Goal: Information Seeking & Learning: Check status

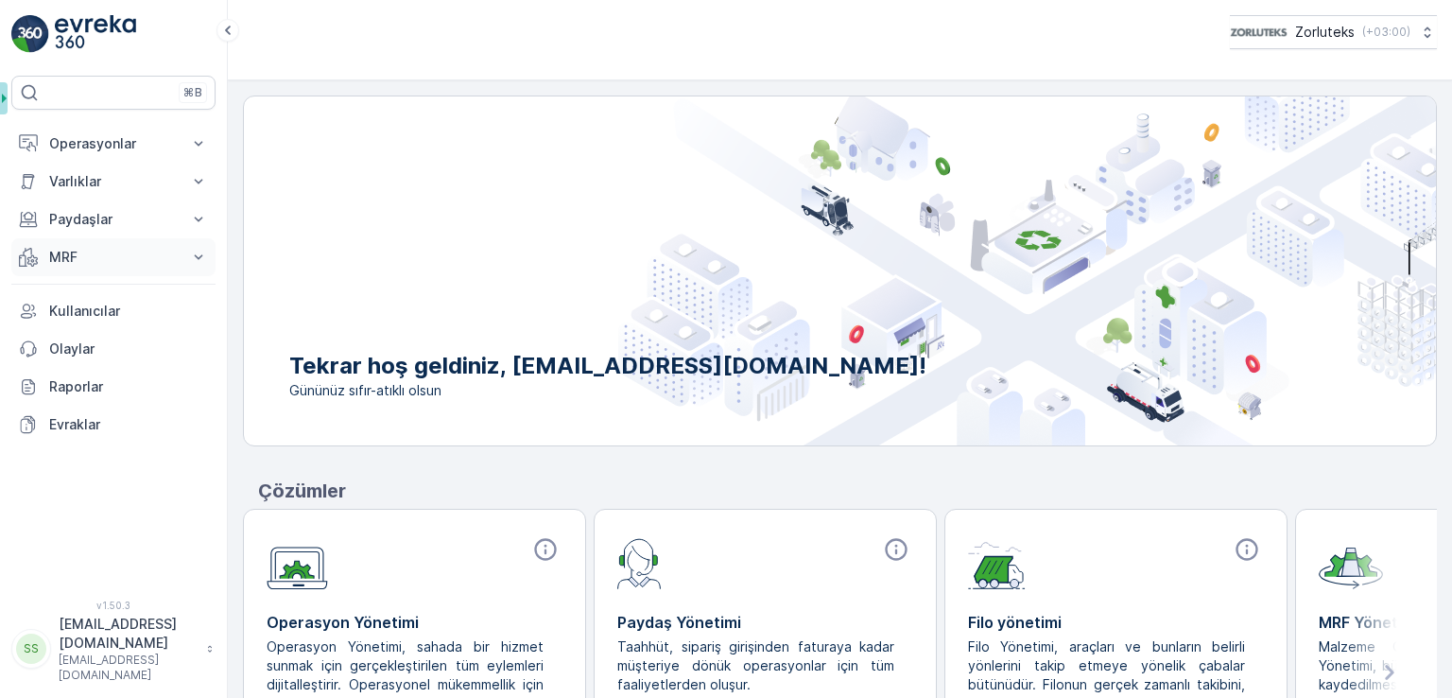
click at [92, 269] on button "MRF" at bounding box center [113, 257] width 204 height 38
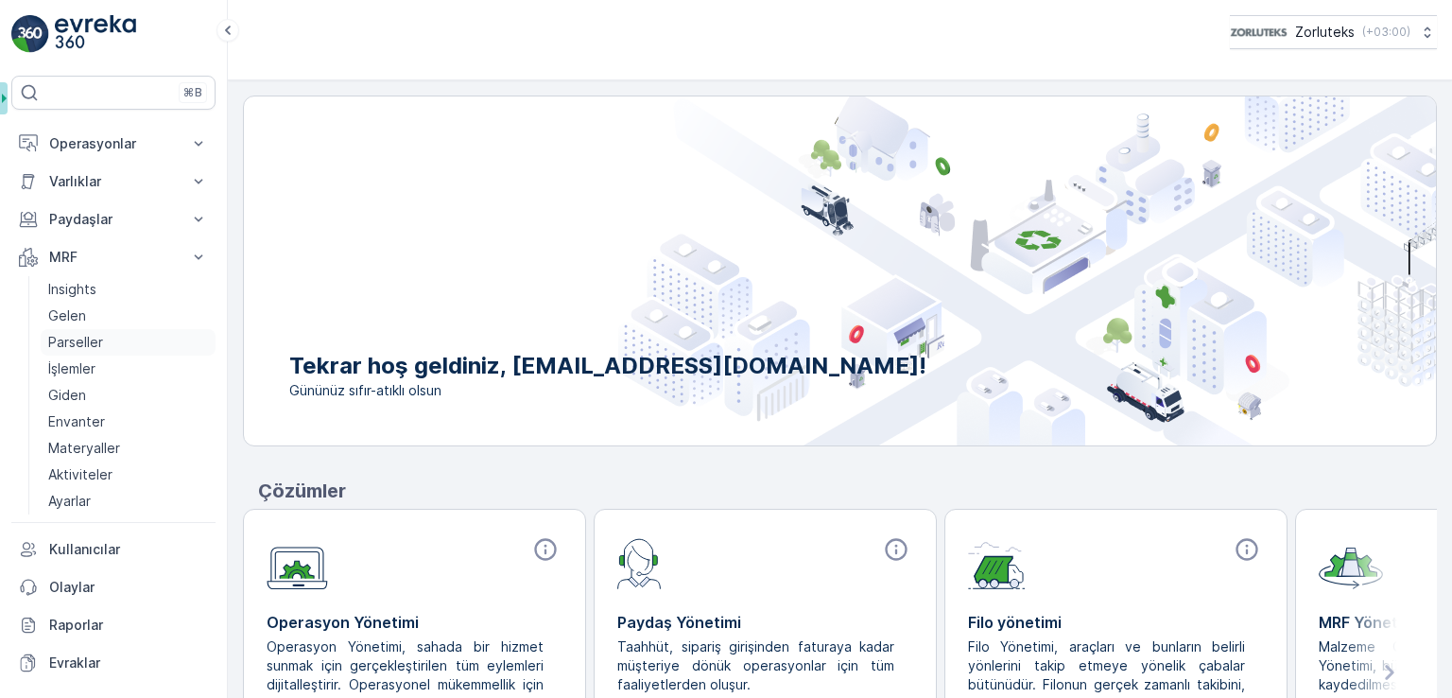
click at [98, 340] on p "Parseller" at bounding box center [75, 342] width 55 height 19
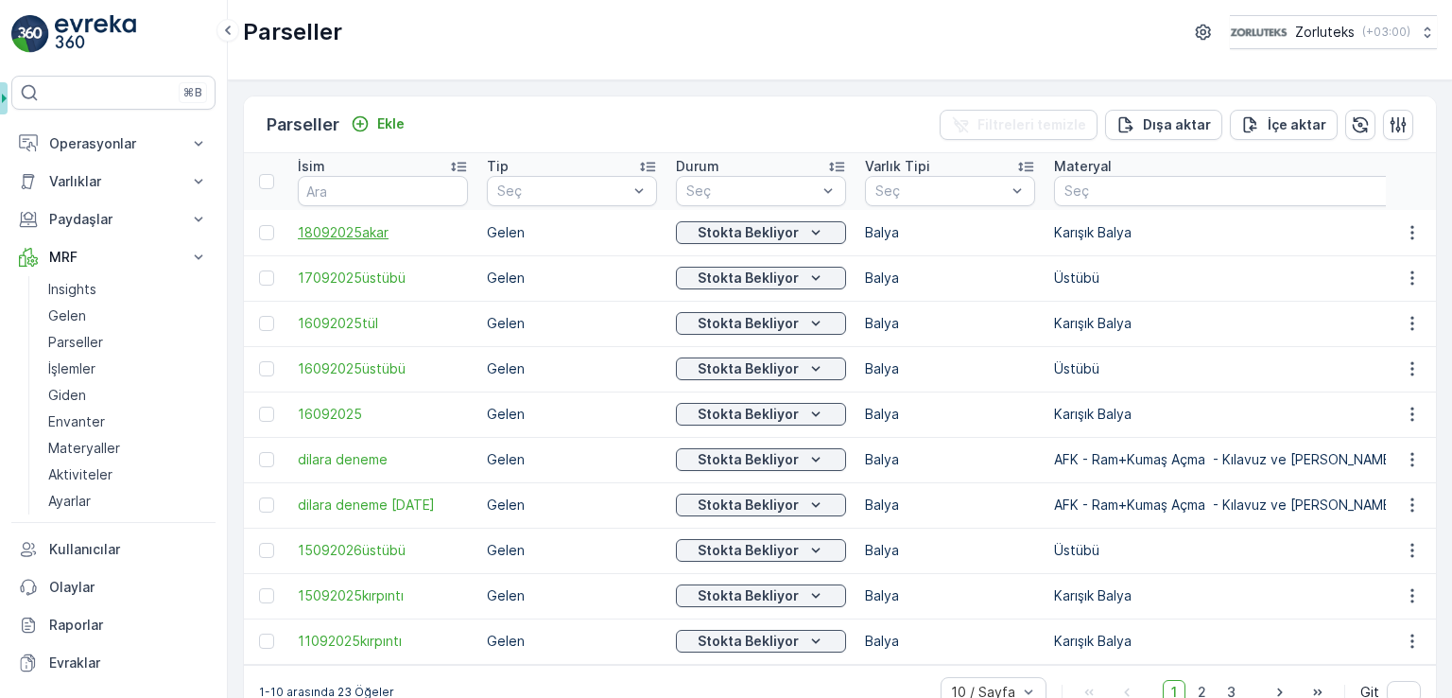
click at [376, 234] on span "18092025akar" at bounding box center [383, 232] width 170 height 19
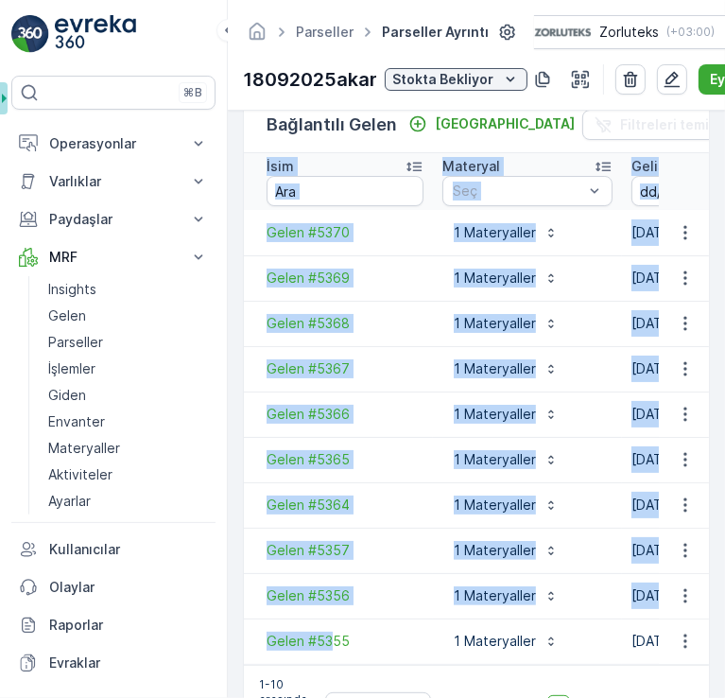
drag, startPoint x: 332, startPoint y: 661, endPoint x: 354, endPoint y: 664, distance: 21.9
click at [354, 664] on div "İsim Materyal Seç Geliş Tarihi - Kaynak Birim Toplam Ağırlık Dara Ağırlık Net A…" at bounding box center [476, 409] width 465 height 512
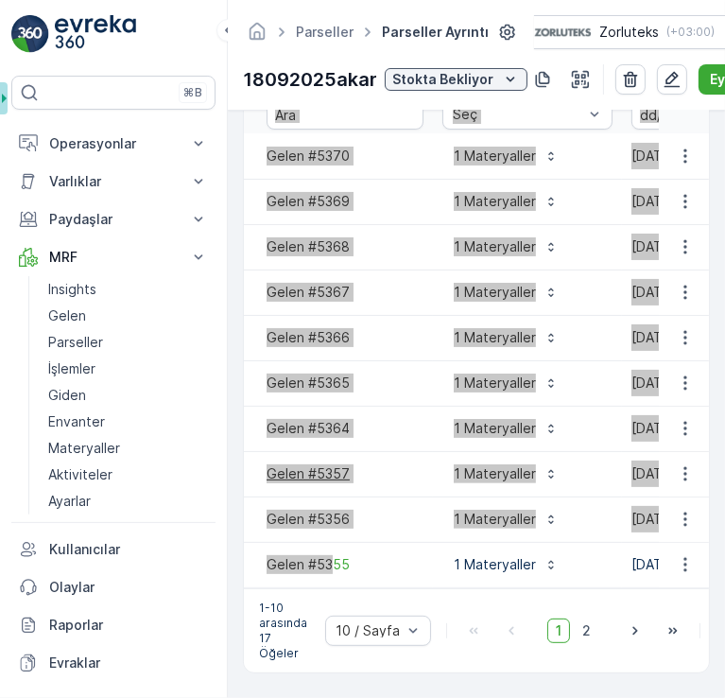
scroll to position [9, 0]
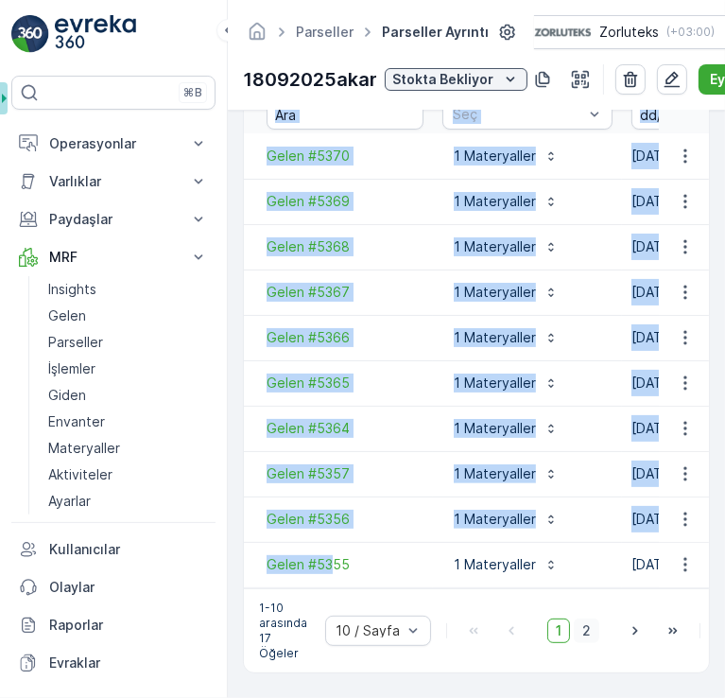
click at [586, 618] on span "2" at bounding box center [587, 630] width 26 height 25
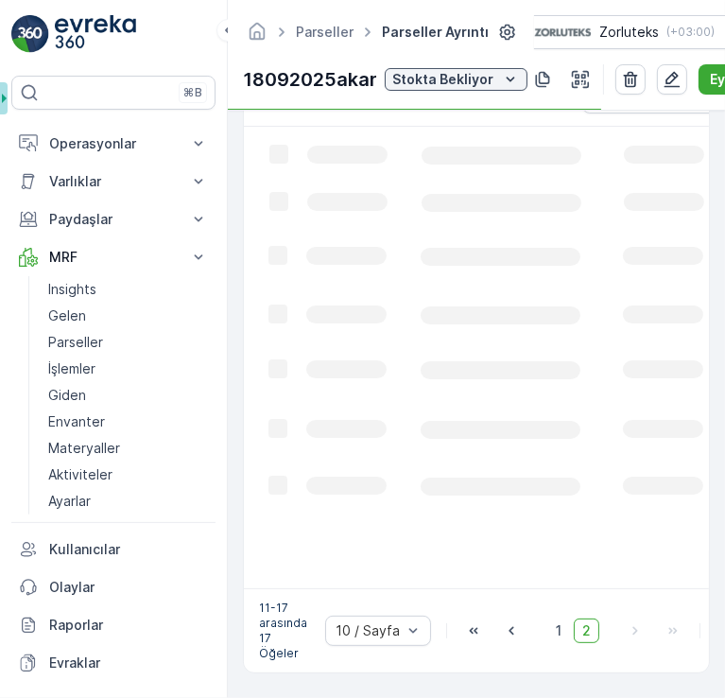
scroll to position [507, 0]
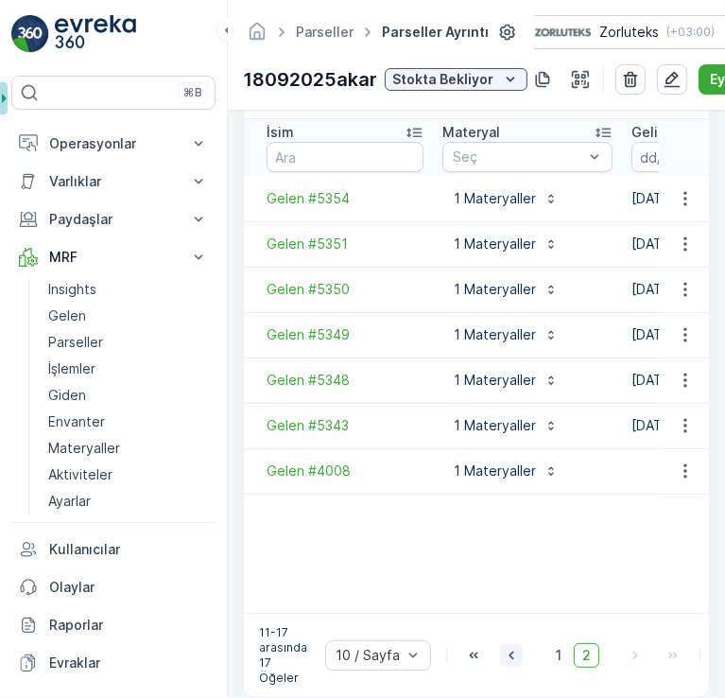
click at [514, 656] on icon "button" at bounding box center [511, 655] width 19 height 19
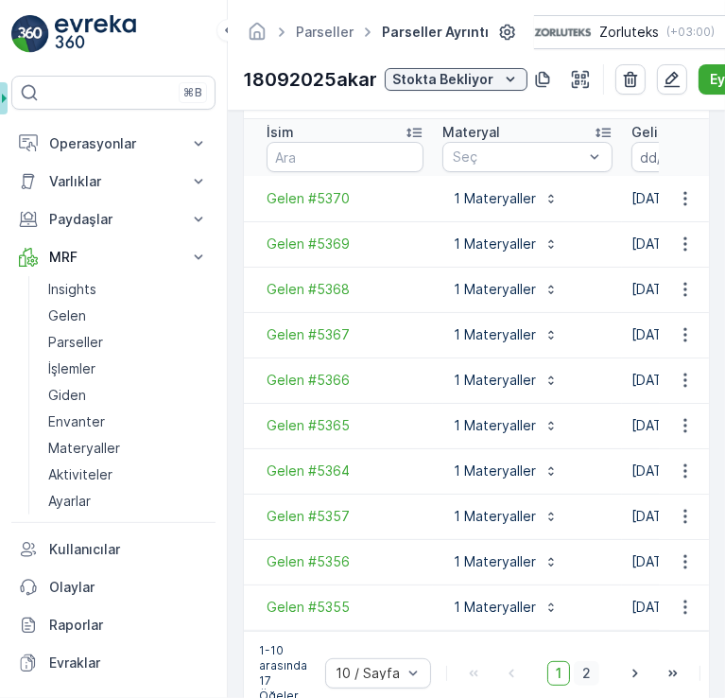
click at [581, 672] on span "2" at bounding box center [587, 673] width 26 height 25
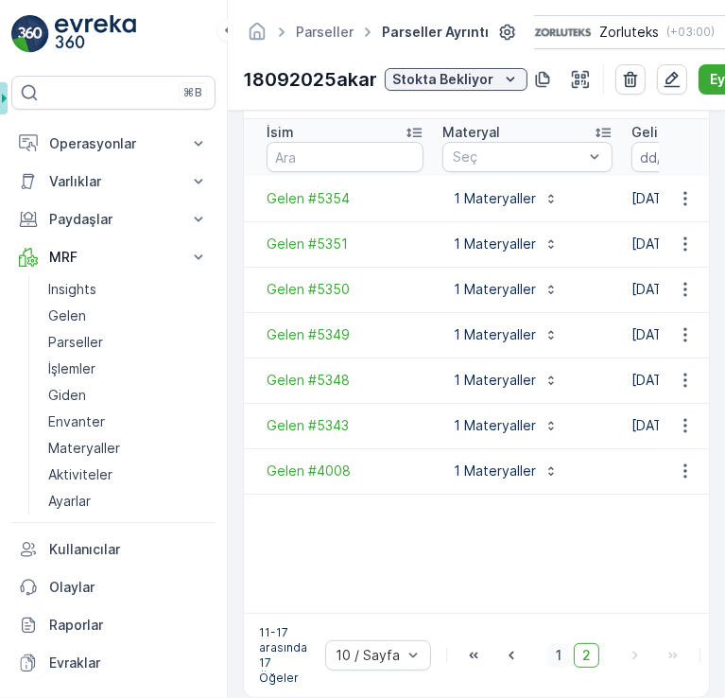
click at [555, 648] on span "1" at bounding box center [559, 655] width 23 height 25
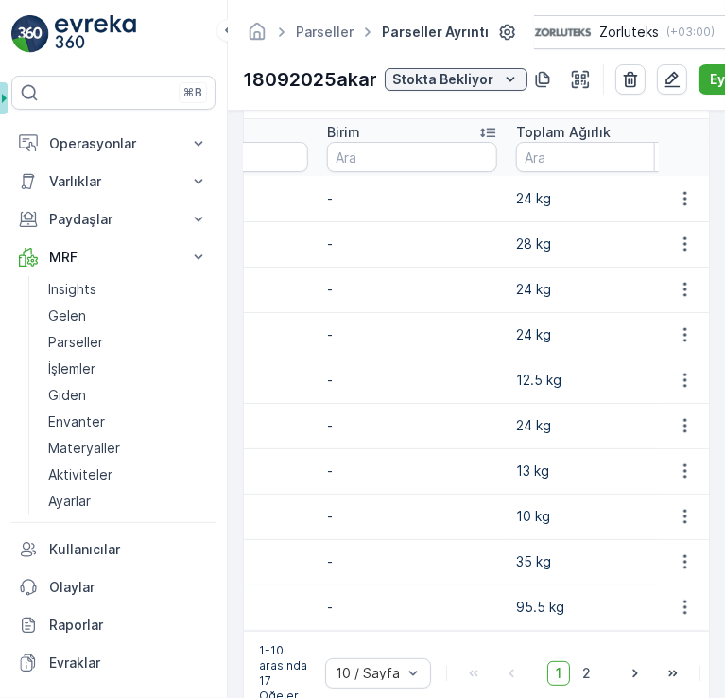
scroll to position [0, 791]
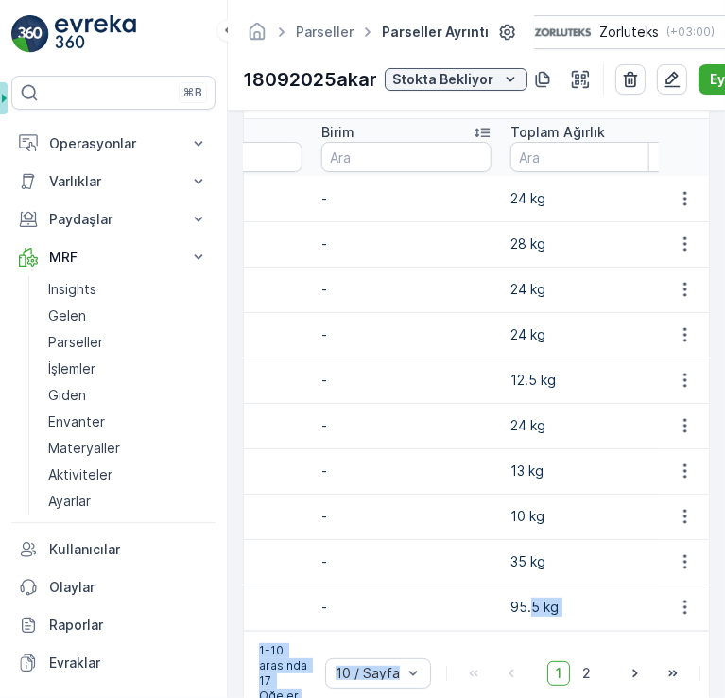
drag, startPoint x: 531, startPoint y: 618, endPoint x: 420, endPoint y: 633, distance: 111.5
click at [420, 633] on div "Bağlantılı Gelen Bağla Filtreleri temizle İsim Materyal Seç Geliş Tarihi - Kayn…" at bounding box center [476, 388] width 467 height 654
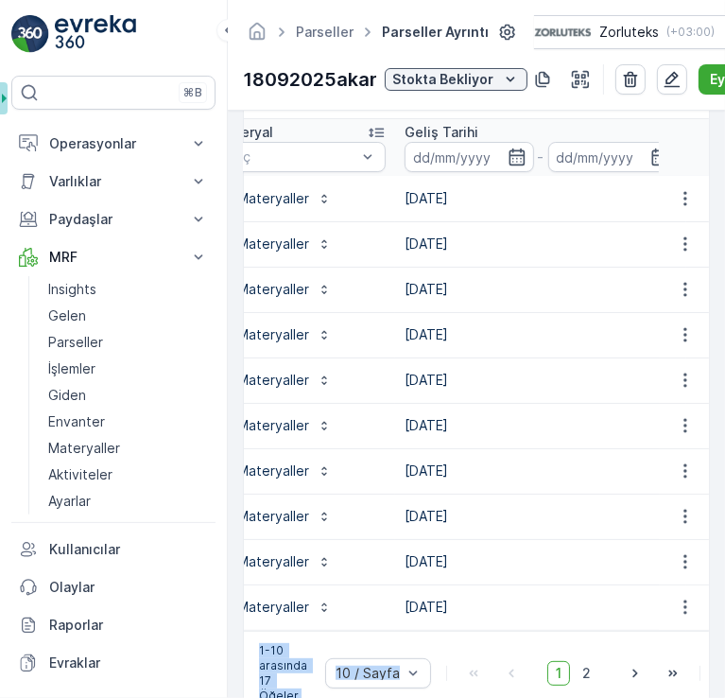
scroll to position [0, 0]
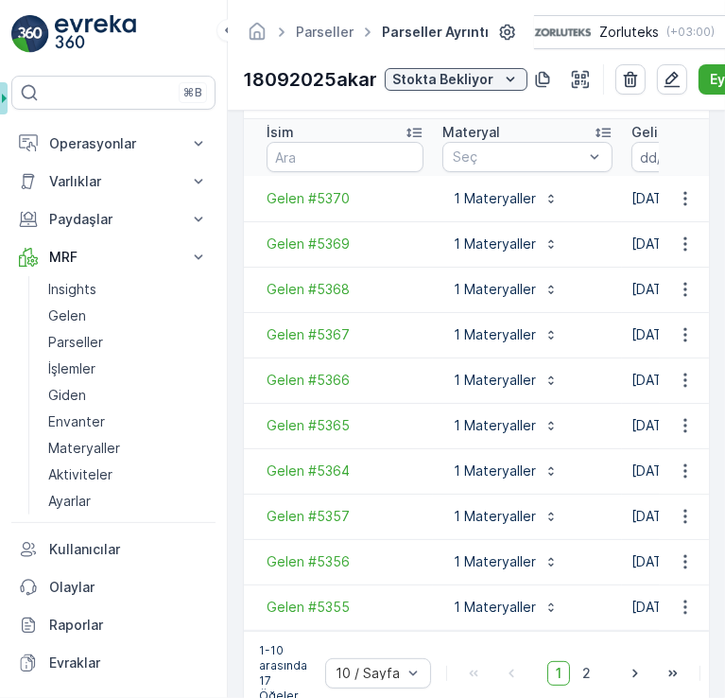
click at [583, 663] on span "2" at bounding box center [587, 673] width 26 height 25
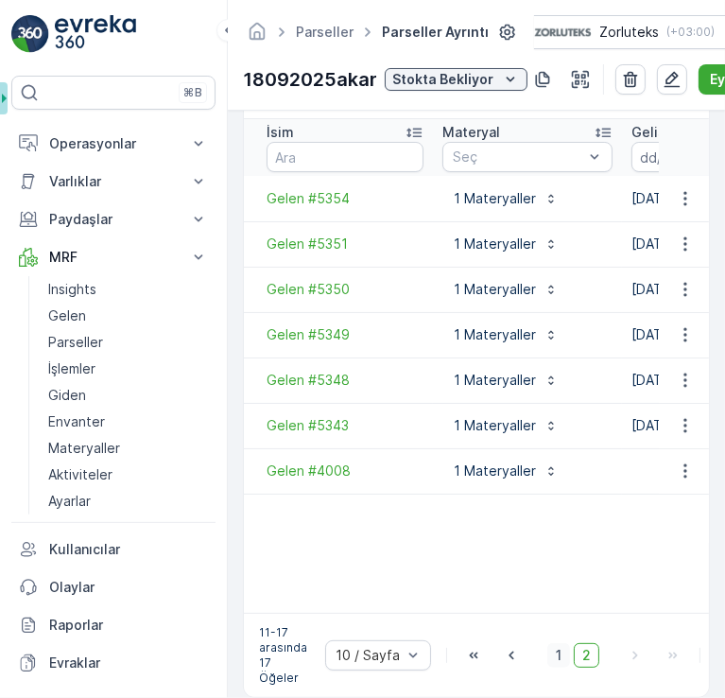
click at [553, 661] on span "1" at bounding box center [559, 655] width 23 height 25
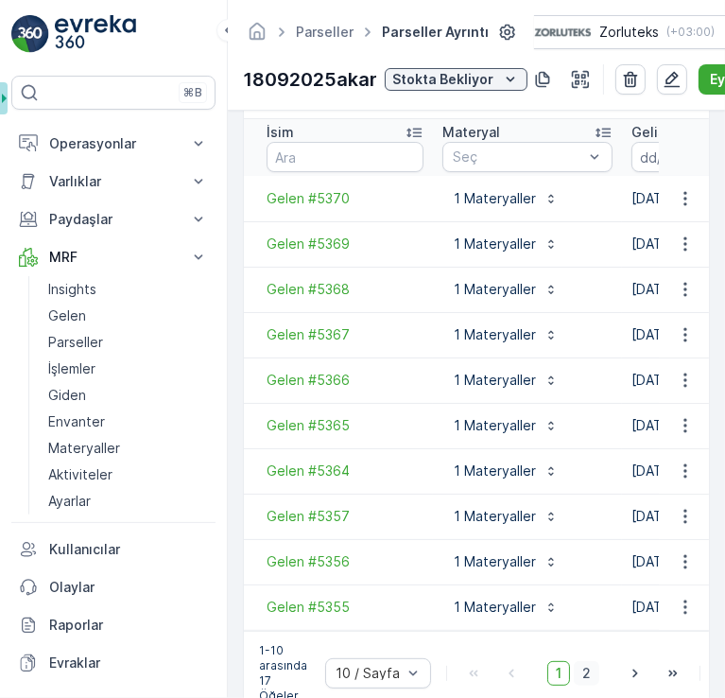
click at [586, 670] on span "2" at bounding box center [587, 673] width 26 height 25
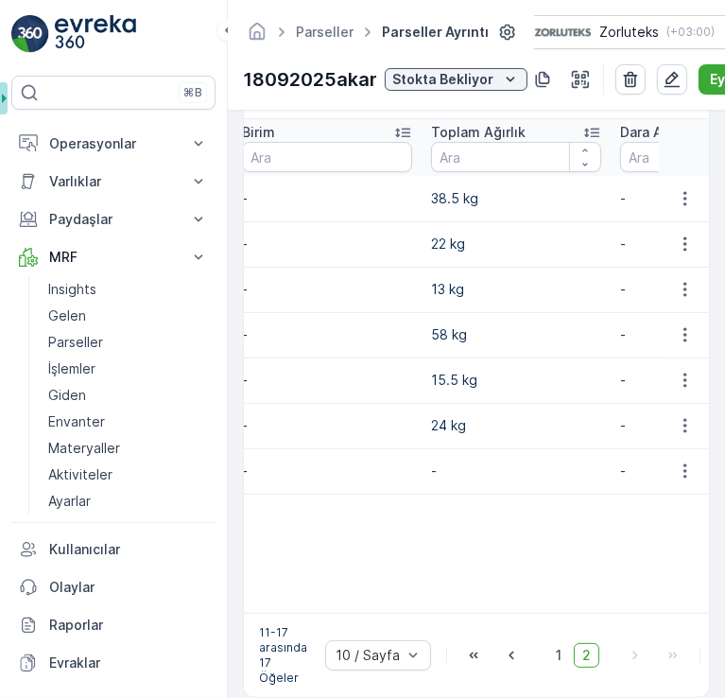
scroll to position [0, 882]
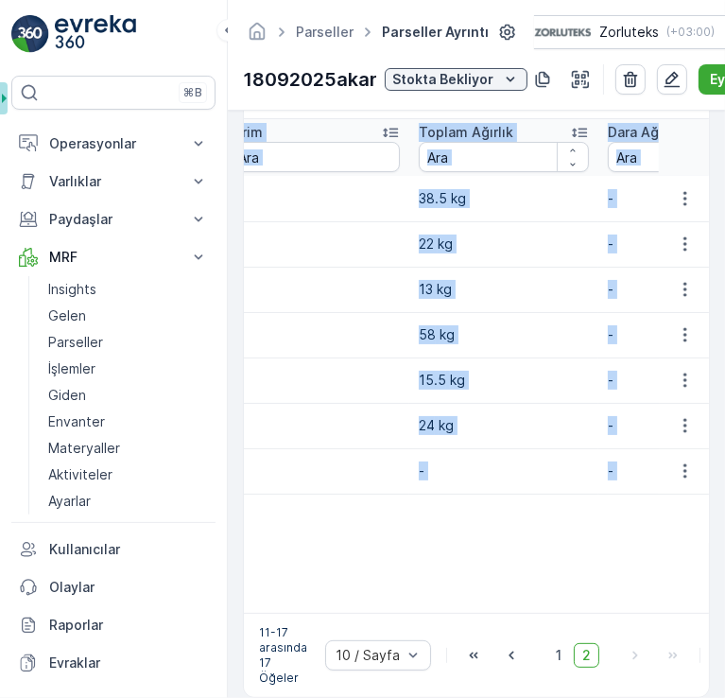
drag, startPoint x: 551, startPoint y: 600, endPoint x: 505, endPoint y: 603, distance: 46.5
click at [505, 603] on div "İsim Materyal Seç Geliş Tarihi - Kaynak Birim Toplam Ağırlık Dara Ağırlık Net A…" at bounding box center [476, 366] width 465 height 494
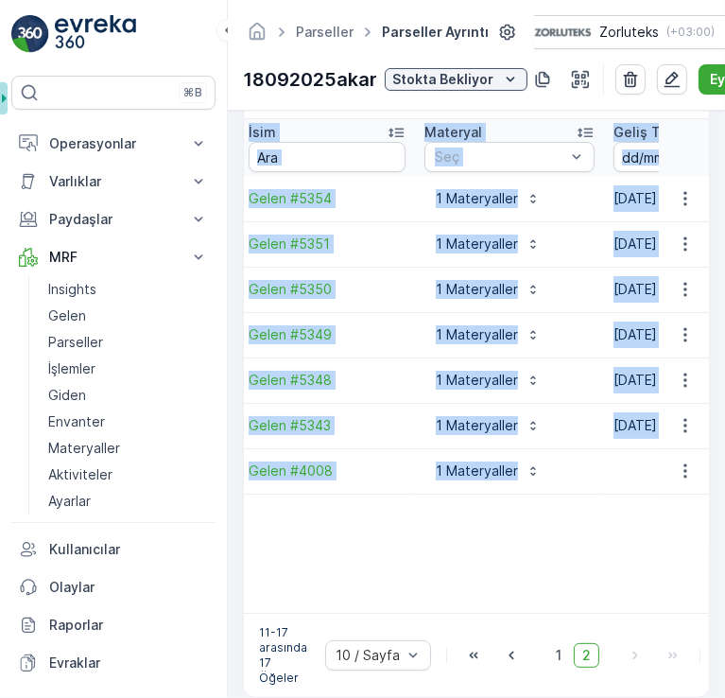
scroll to position [0, 0]
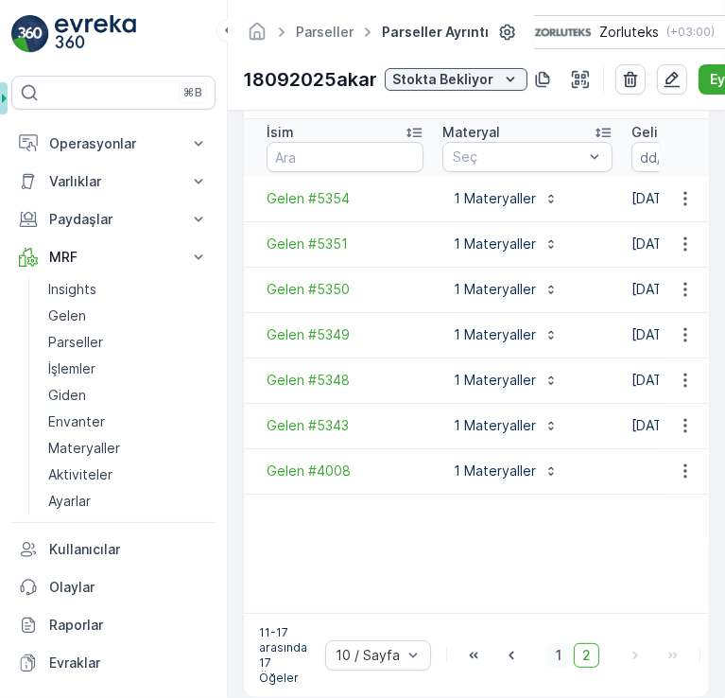
click at [562, 651] on span "1" at bounding box center [559, 655] width 23 height 25
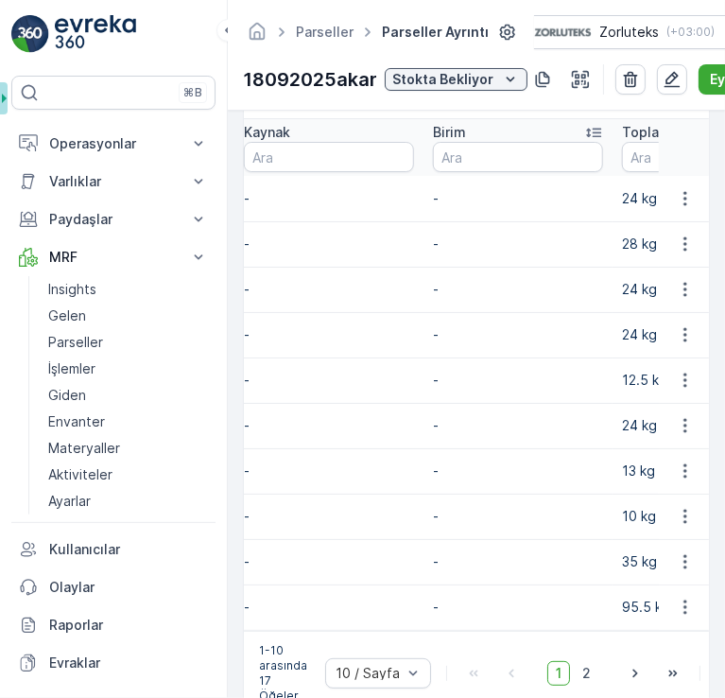
scroll to position [0, 730]
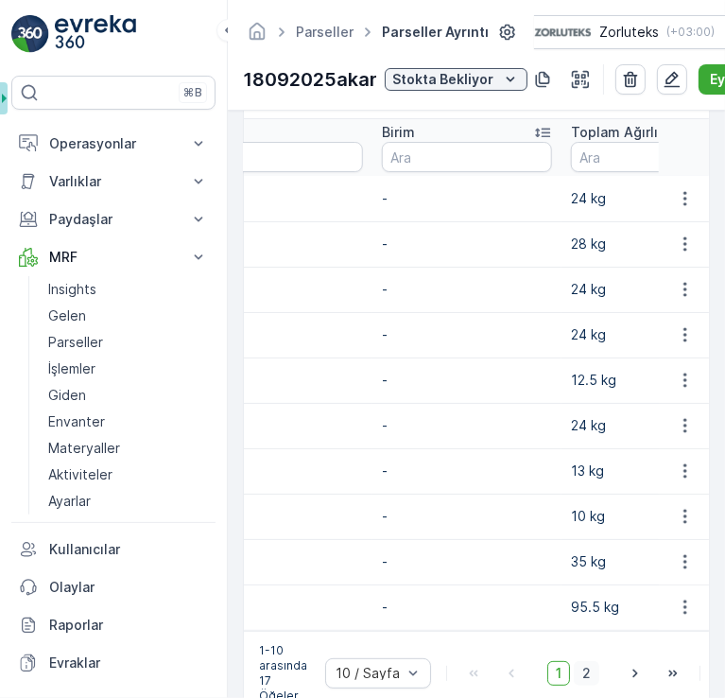
click at [575, 667] on span "2" at bounding box center [587, 673] width 26 height 25
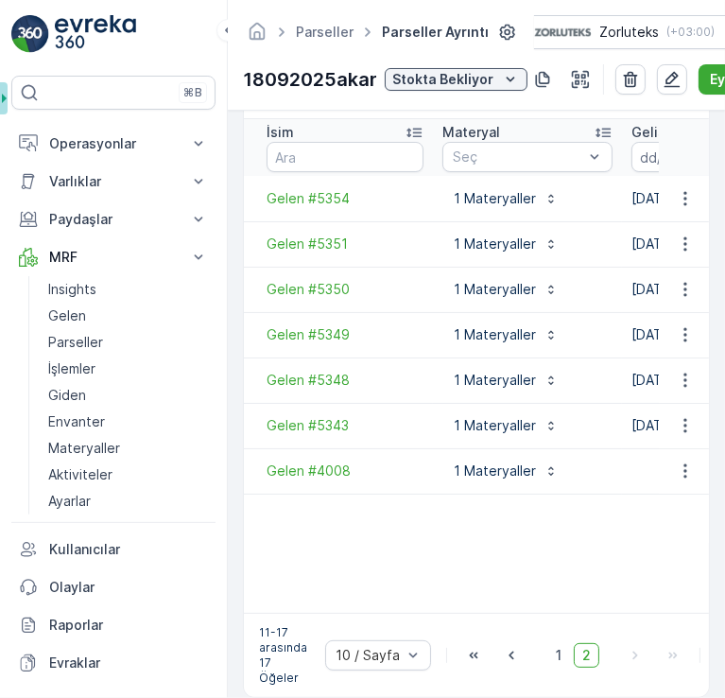
click at [555, 652] on span "1" at bounding box center [559, 655] width 23 height 25
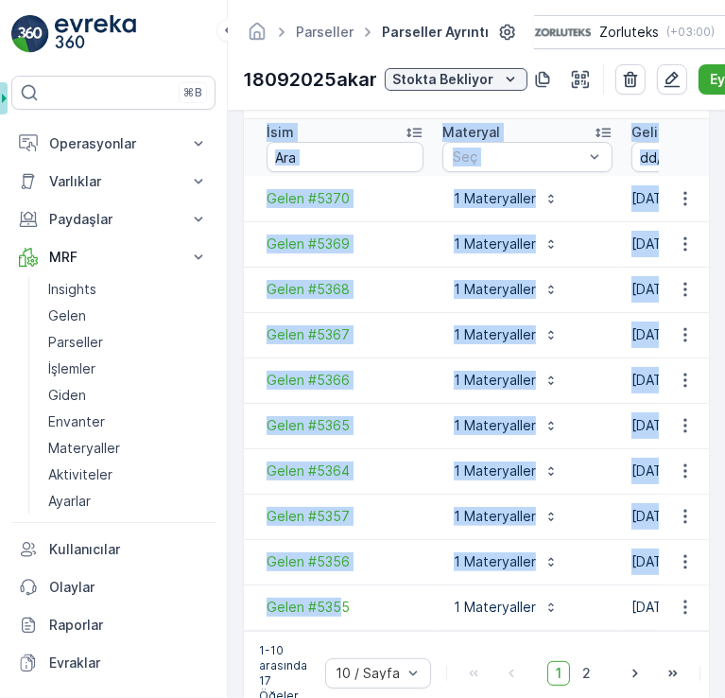
drag, startPoint x: 339, startPoint y: 617, endPoint x: 443, endPoint y: 621, distance: 104.1
click at [443, 621] on div "İsim Materyal Seç Geliş Tarihi - Kaynak Birim Toplam Ağırlık Dara Ağırlık Net A…" at bounding box center [476, 375] width 465 height 512
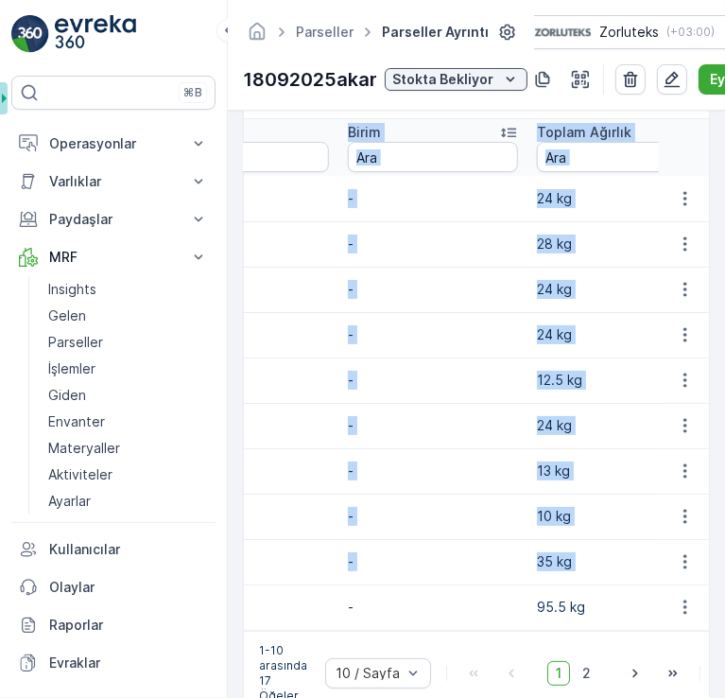
scroll to position [0, 775]
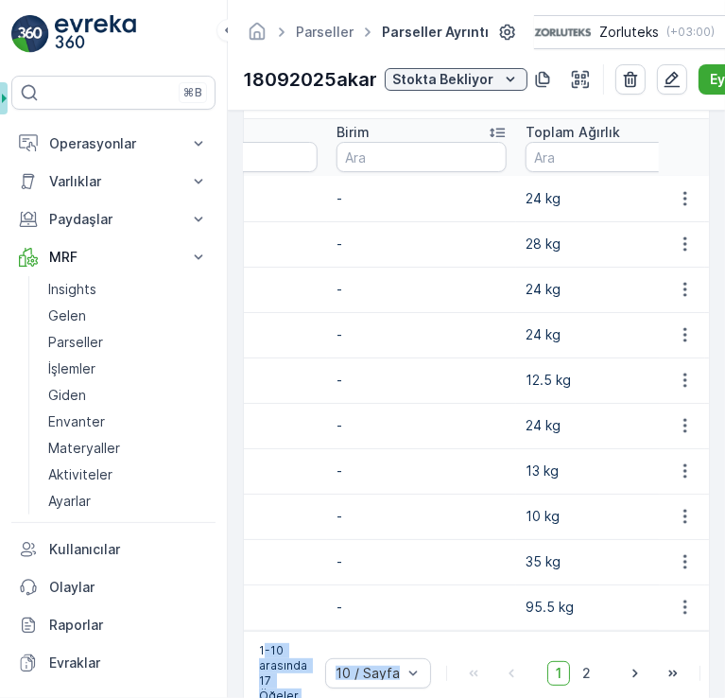
drag, startPoint x: 496, startPoint y: 629, endPoint x: 273, endPoint y: 627, distance: 223.2
click at [266, 631] on div "1-10 arasında 17 Öğeler 10 / Sayfa 1 2 Git" at bounding box center [476, 673] width 465 height 84
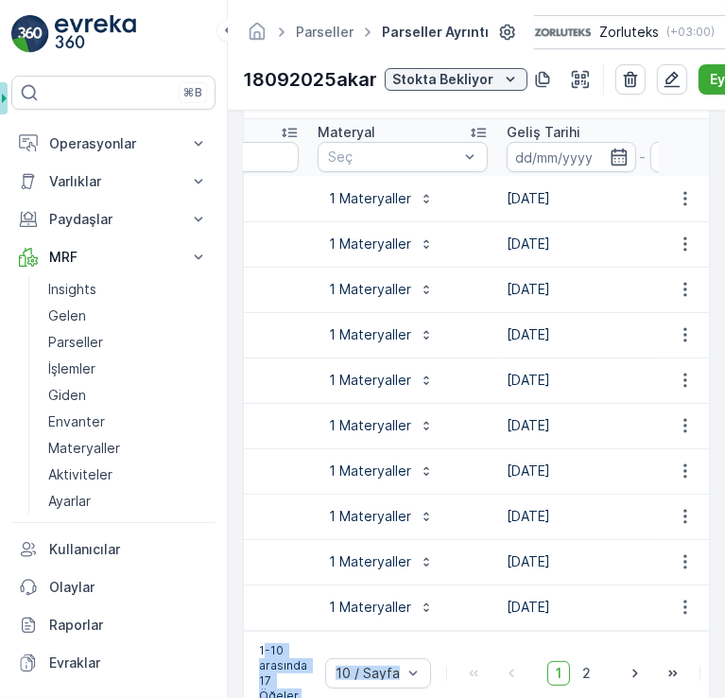
scroll to position [0, 0]
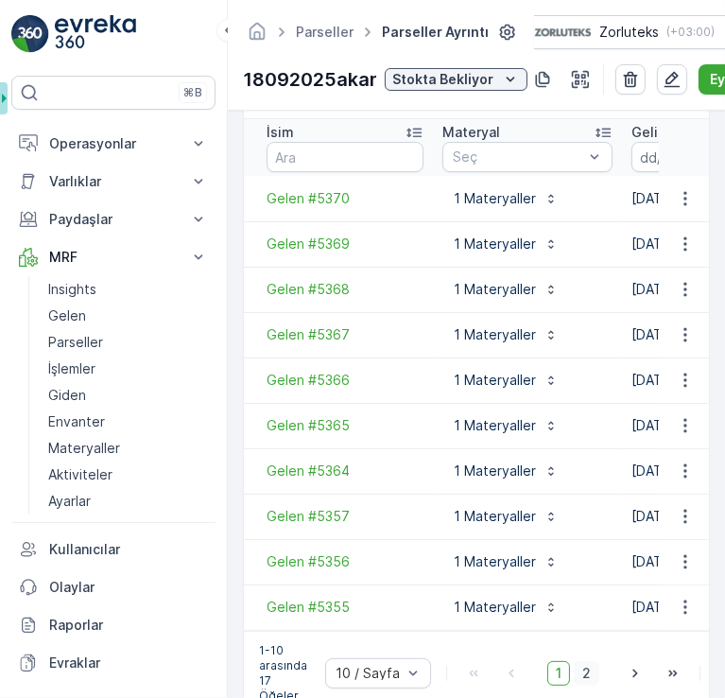
click at [579, 674] on span "2" at bounding box center [587, 673] width 26 height 25
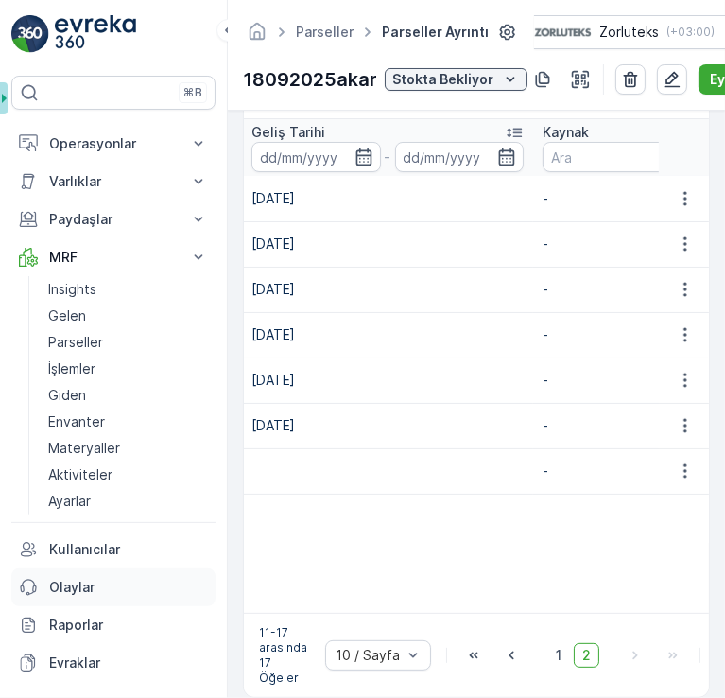
scroll to position [0, 383]
drag, startPoint x: 408, startPoint y: 611, endPoint x: 434, endPoint y: 611, distance: 26.5
click at [434, 613] on div "11-17 arasında 17 Öğeler 10 / Sayfa 1 2 Git" at bounding box center [476, 655] width 465 height 84
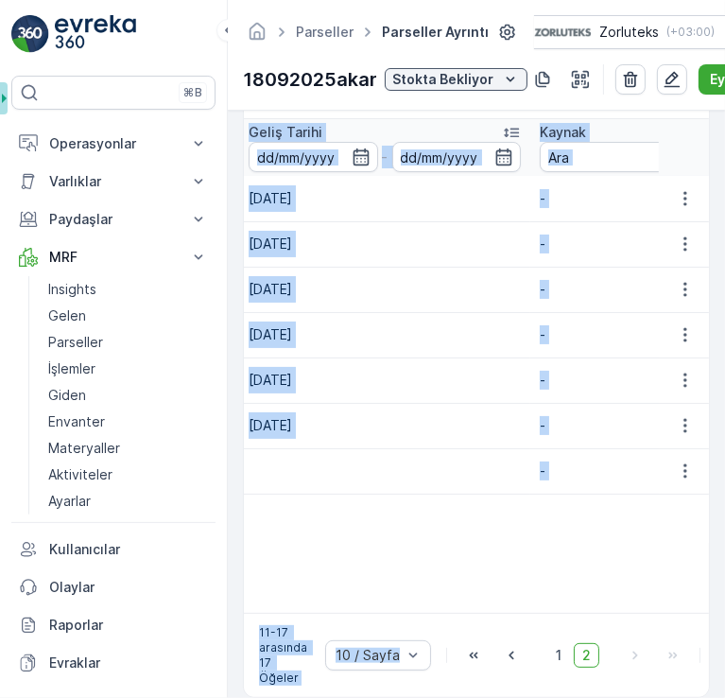
drag, startPoint x: 405, startPoint y: 612, endPoint x: 485, endPoint y: 606, distance: 80.6
click at [496, 607] on div "Bağlantılı Gelen Bağla Filtreleri temizle İsim Materyal Seç Geliş Tarihi - Kayn…" at bounding box center [476, 379] width 467 height 636
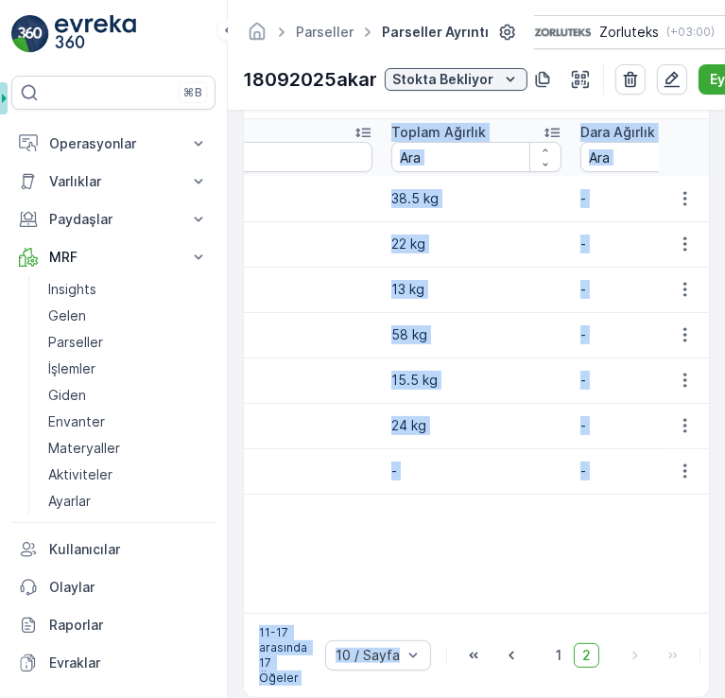
scroll to position [0, 189]
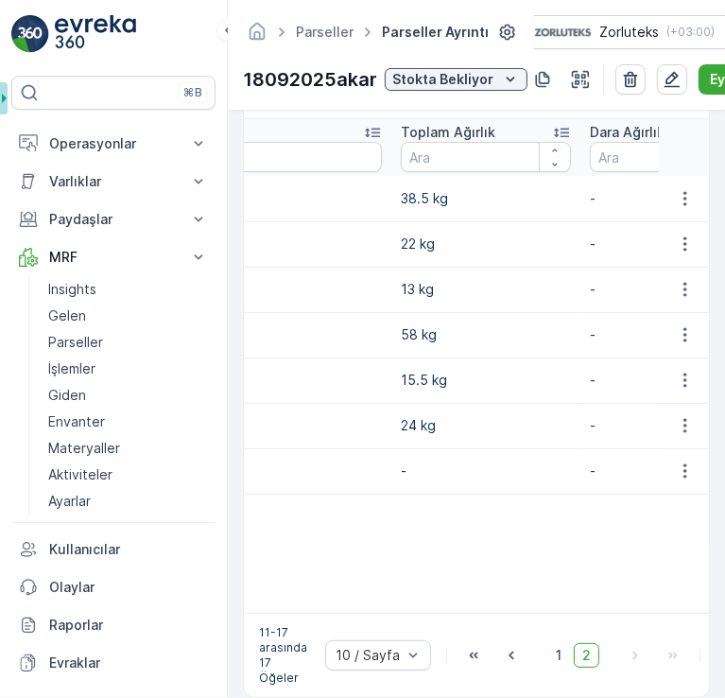
scroll to position [0, 88]
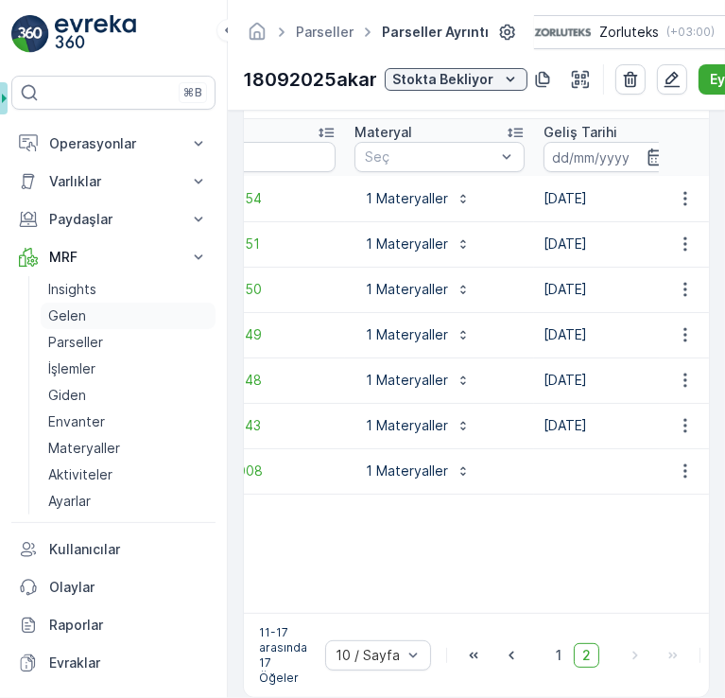
click at [89, 315] on link "Gelen" at bounding box center [128, 316] width 175 height 26
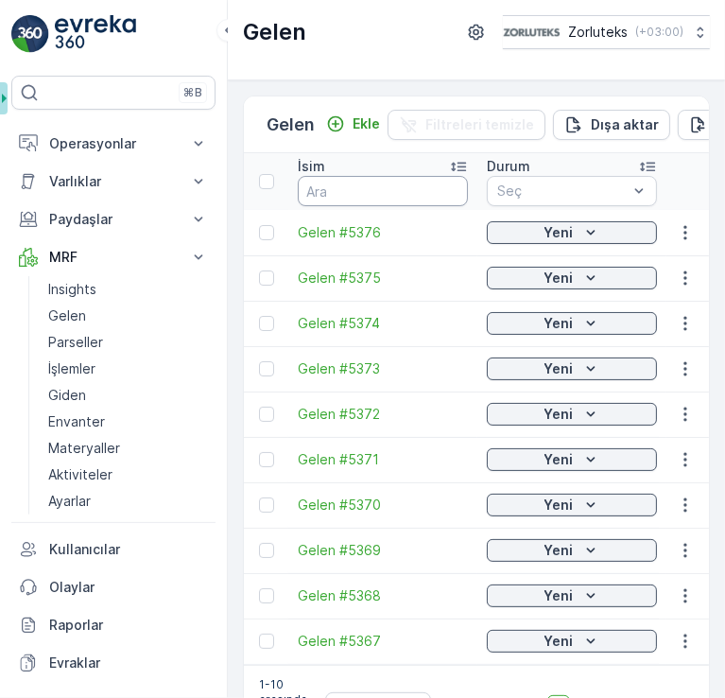
click at [374, 196] on input "text" at bounding box center [383, 191] width 170 height 30
type input "5234"
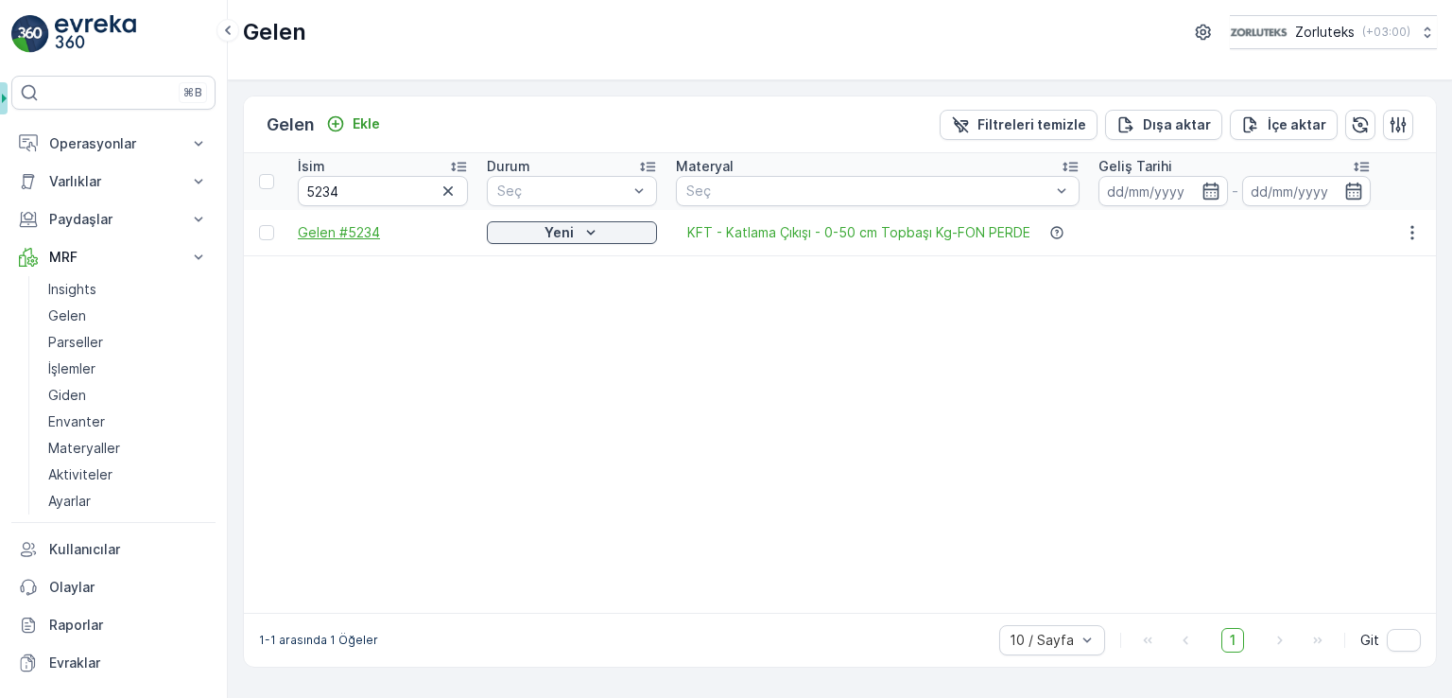
click at [339, 228] on span "Gelen #5234" at bounding box center [383, 232] width 170 height 19
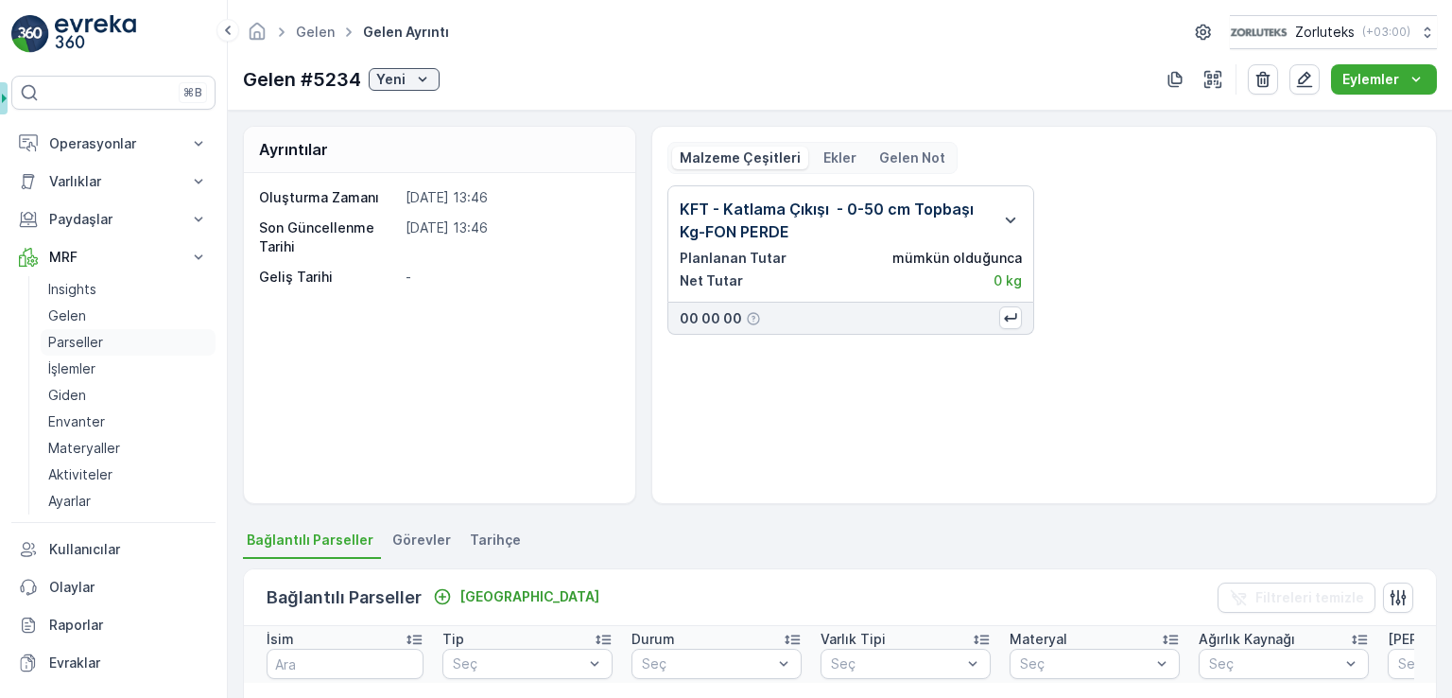
click at [83, 346] on p "Parseller" at bounding box center [75, 342] width 55 height 19
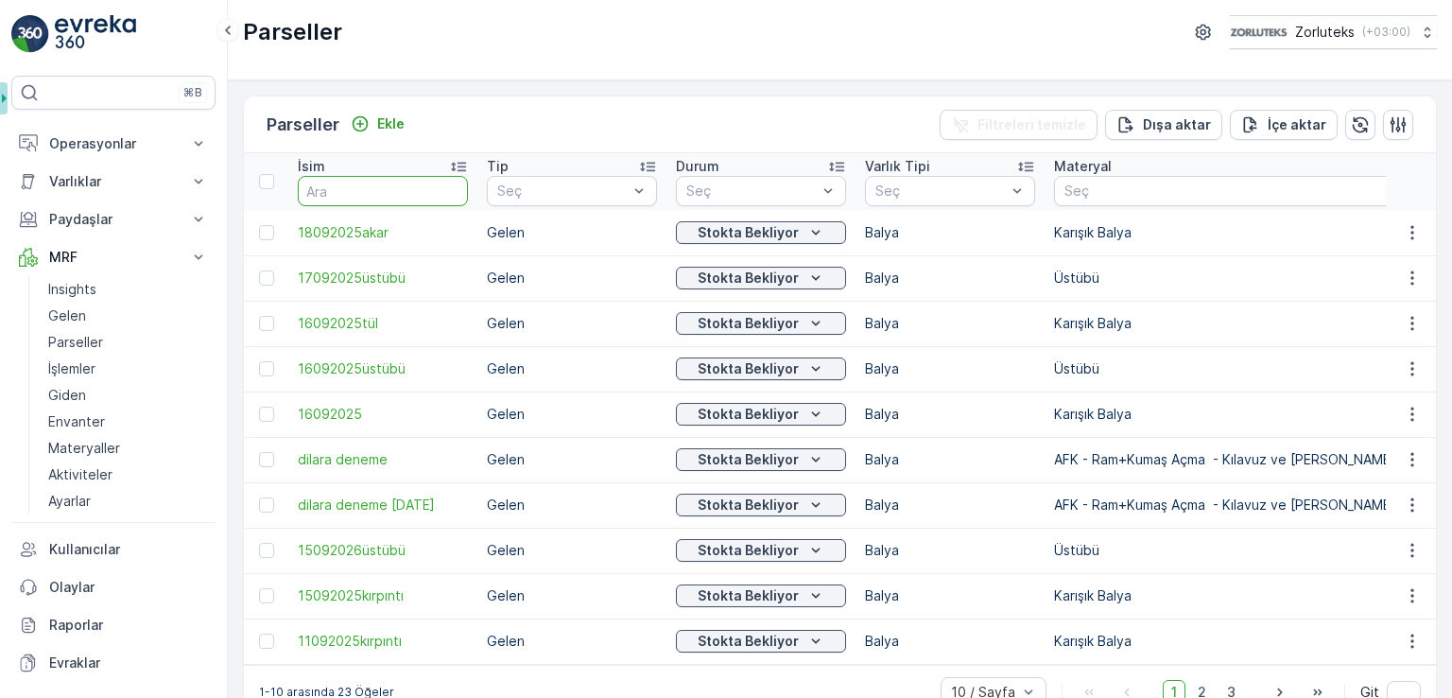
click at [398, 190] on input "text" at bounding box center [383, 191] width 170 height 30
click at [80, 307] on p "Gelen" at bounding box center [67, 315] width 38 height 19
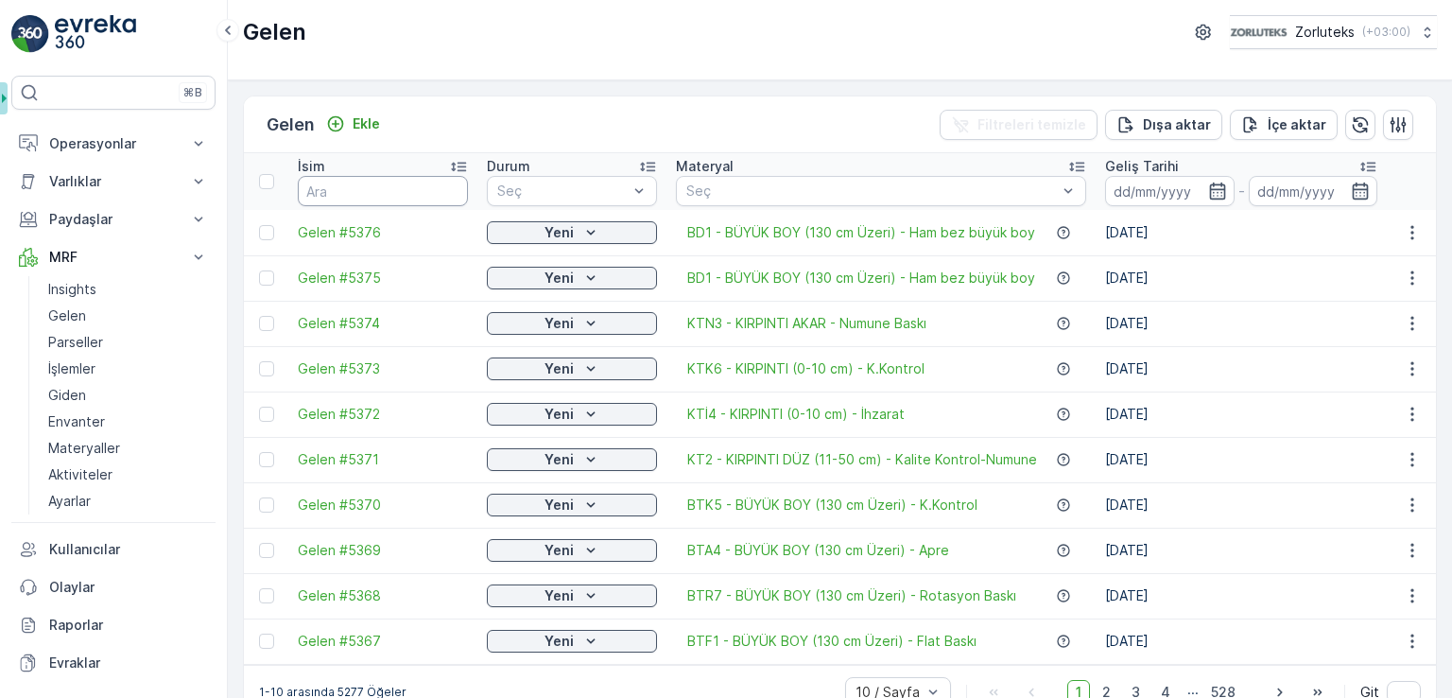
click at [352, 189] on input "text" at bounding box center [383, 191] width 170 height 30
type input "5154"
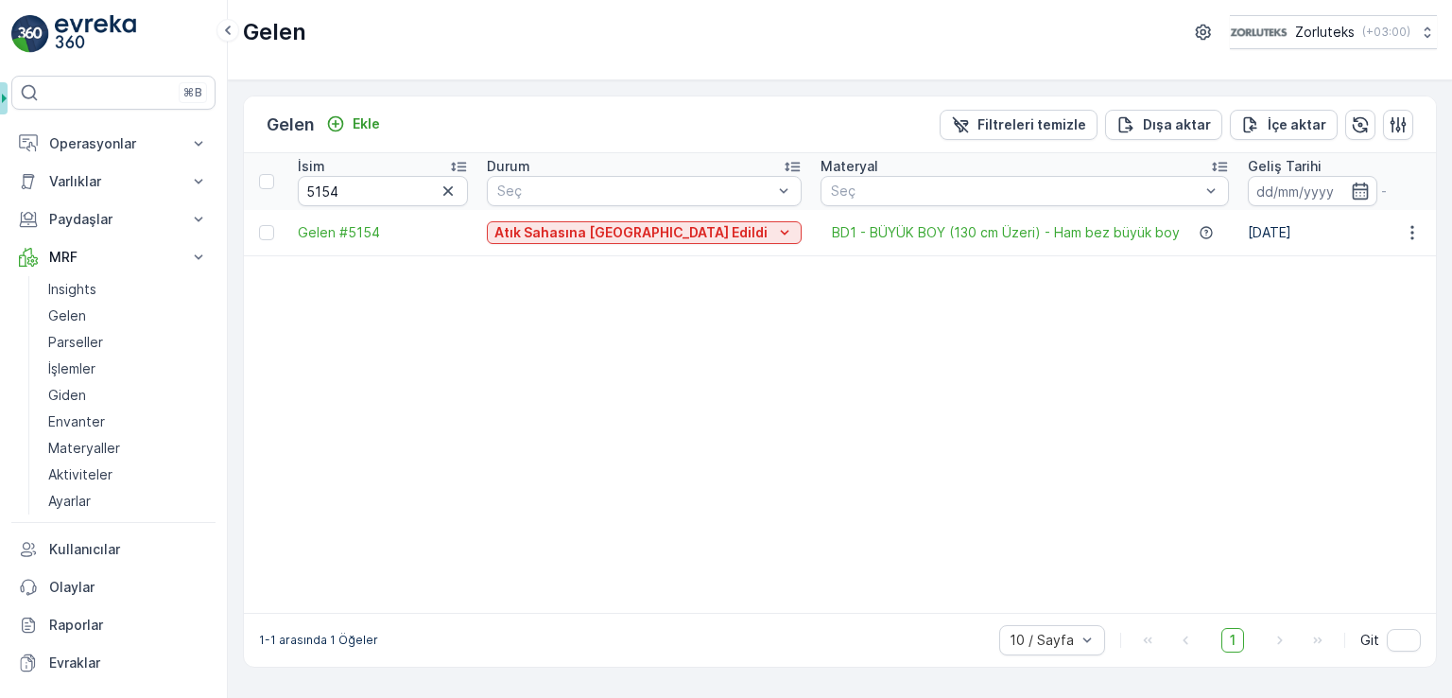
click at [362, 239] on span "Gelen #5154" at bounding box center [383, 232] width 170 height 19
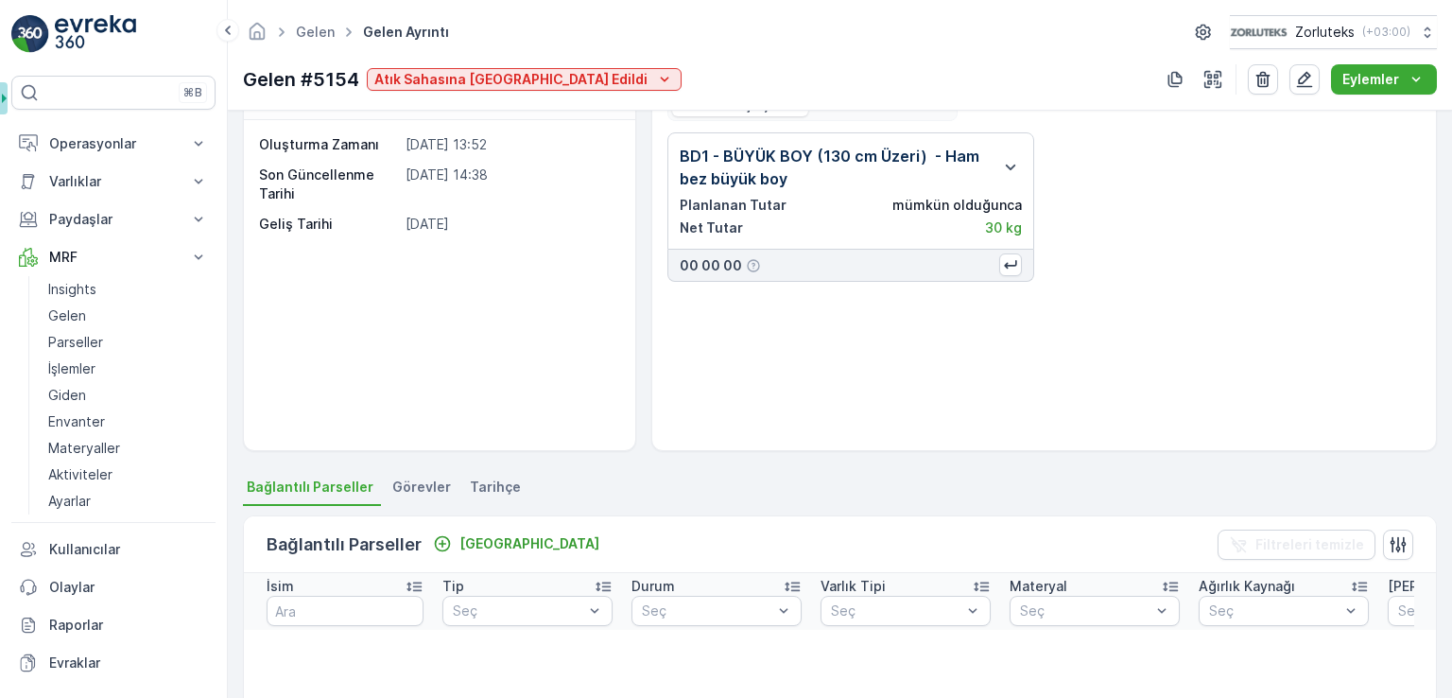
scroll to position [95, 0]
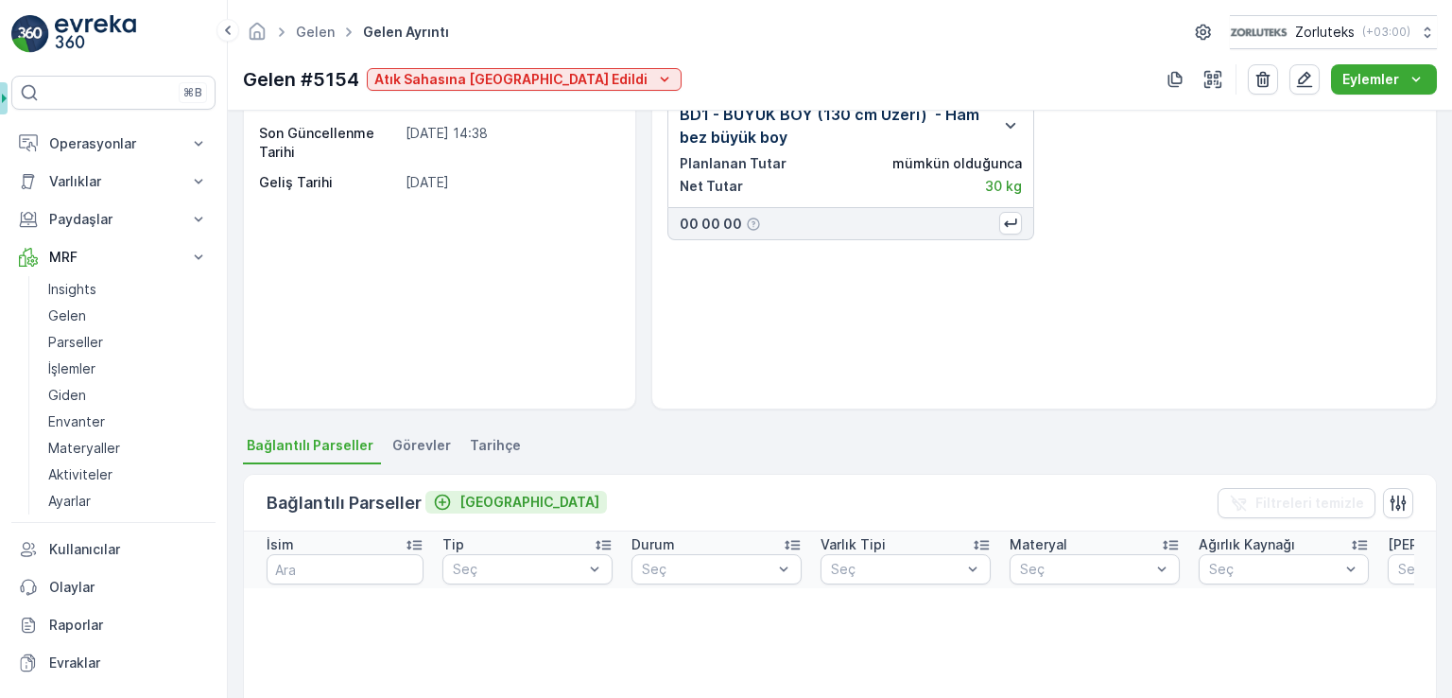
click at [449, 503] on icon "Bağla" at bounding box center [442, 502] width 19 height 19
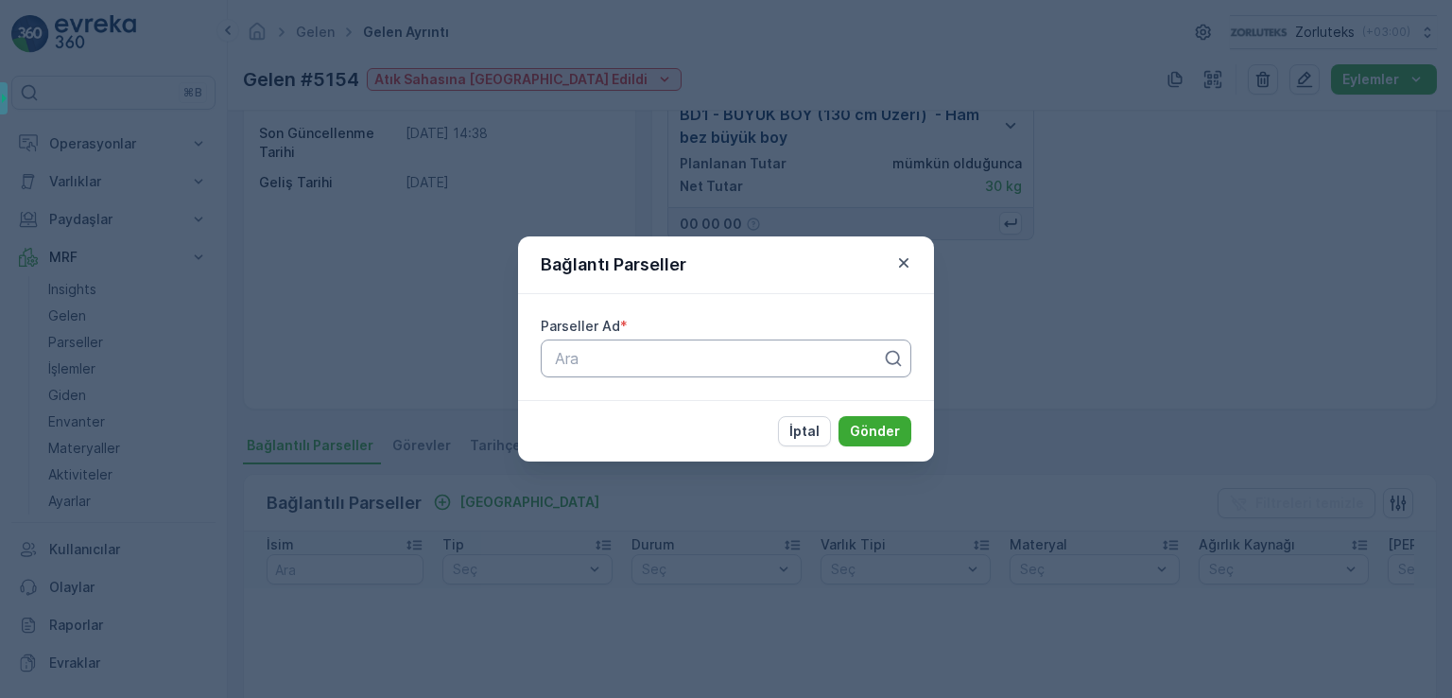
click at [605, 372] on div "Ara" at bounding box center [726, 358] width 371 height 38
type input "1809"
click at [628, 415] on div "18092025akar" at bounding box center [726, 405] width 371 height 32
click at [881, 428] on p "Gönder" at bounding box center [875, 431] width 50 height 19
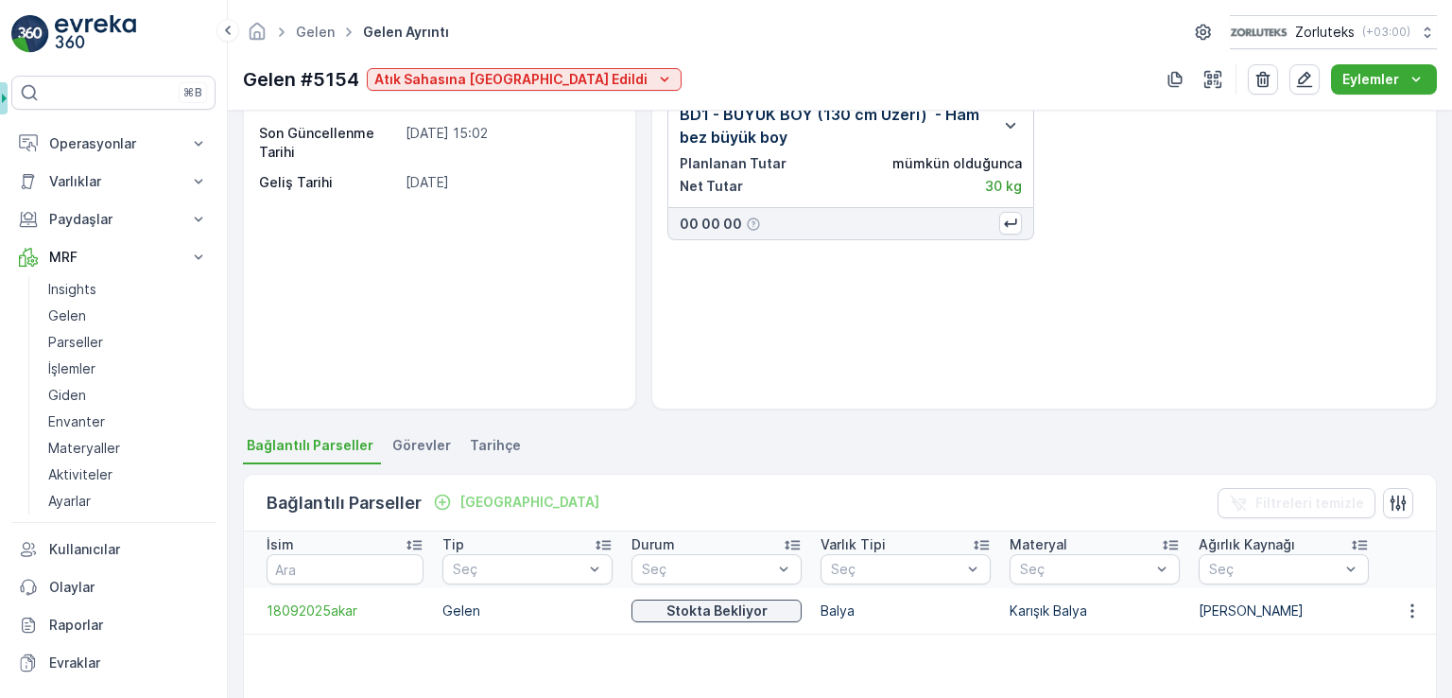
click at [952, 328] on div "BD1 - BÜYÜK BOY (130 cm Üzeri) - Ham bez büyük boy Planlanan Tutar mümkün olduğ…" at bounding box center [1045, 242] width 754 height 303
click at [103, 326] on link "Gelen" at bounding box center [128, 316] width 175 height 26
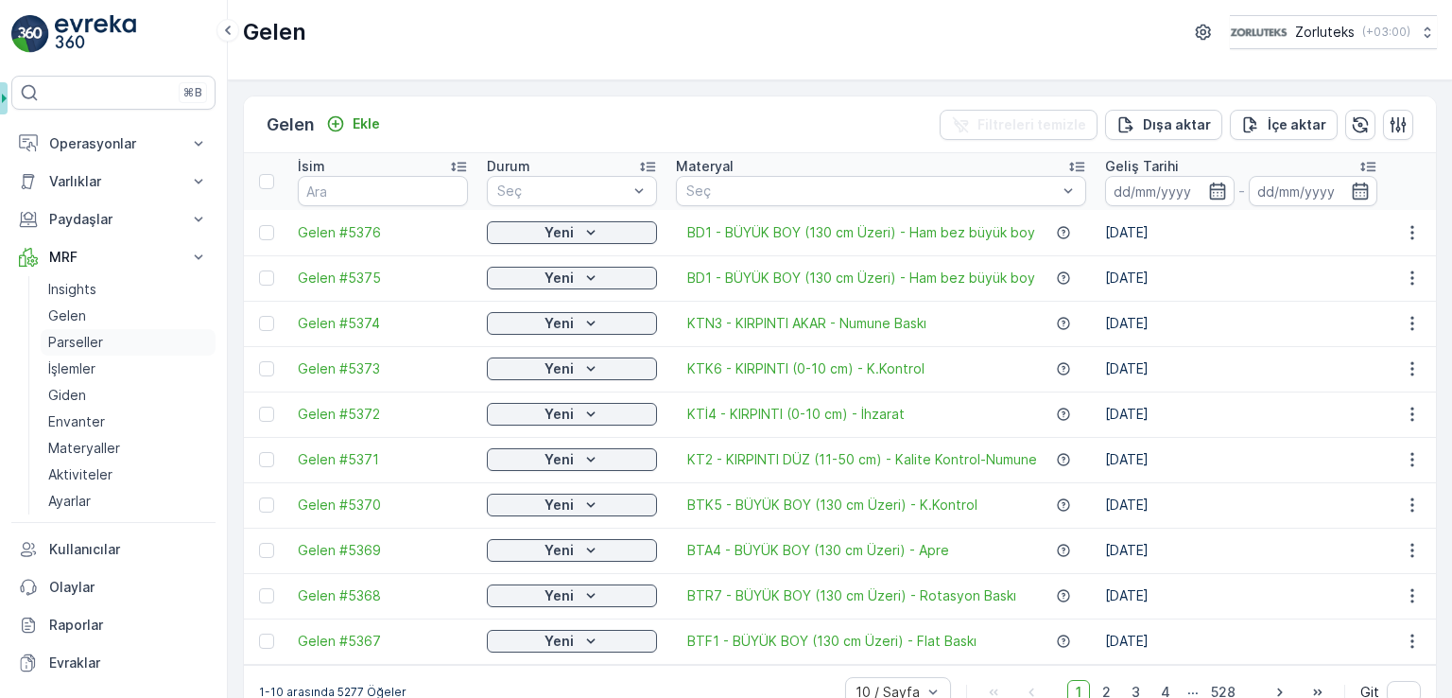
click at [86, 345] on p "Parseller" at bounding box center [75, 342] width 55 height 19
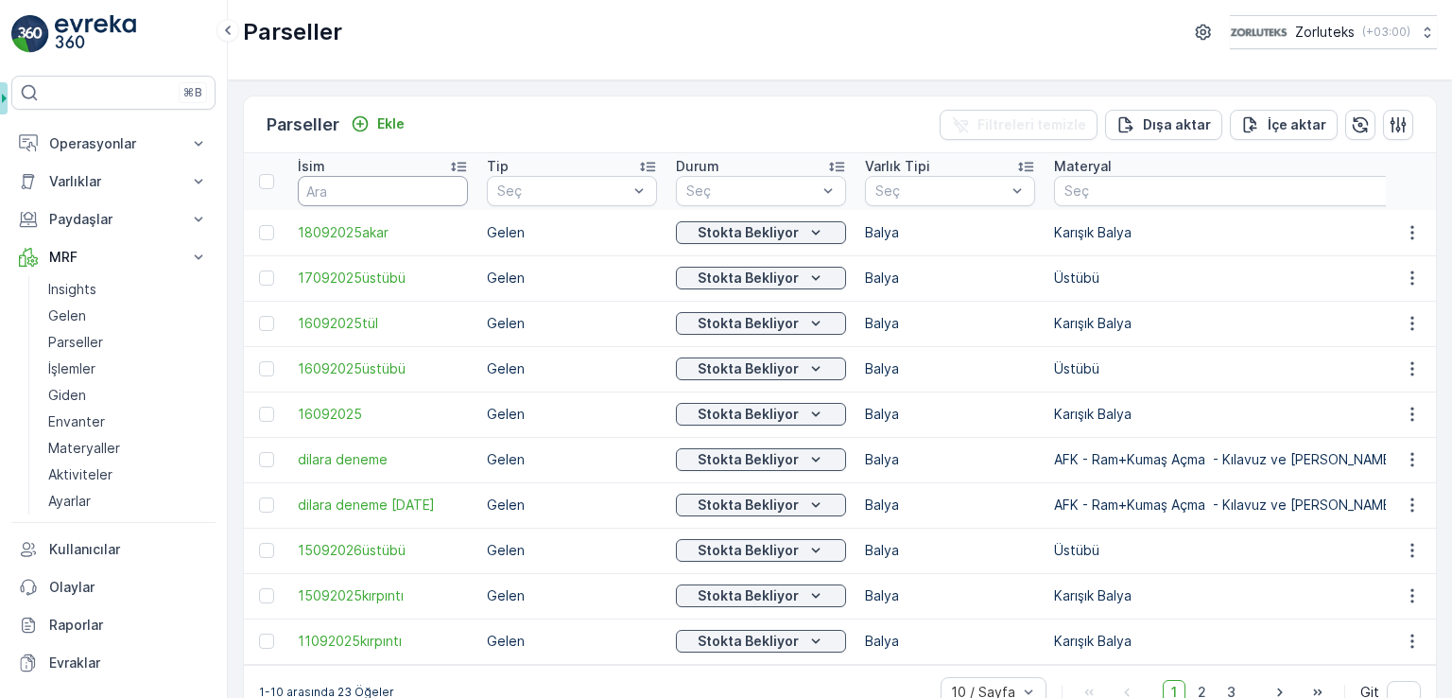
click at [356, 192] on input "text" at bounding box center [383, 191] width 170 height 30
click at [88, 319] on link "Gelen" at bounding box center [128, 316] width 175 height 26
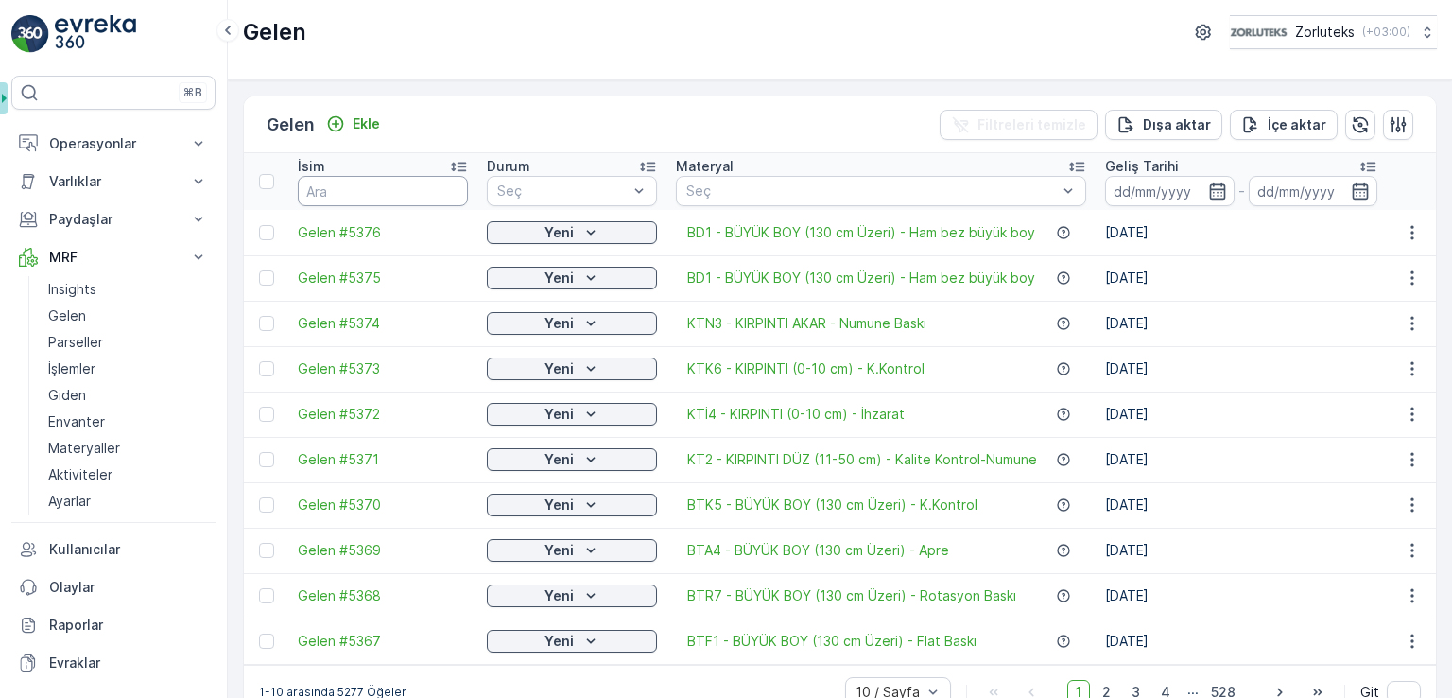
click at [391, 189] on input "text" at bounding box center [383, 191] width 170 height 30
type input "5234"
